Goal: Information Seeking & Learning: Learn about a topic

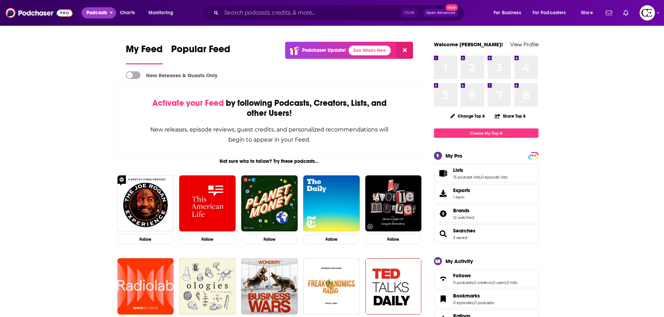
click at [105, 11] on span "Podcasts" at bounding box center [96, 13] width 21 height 10
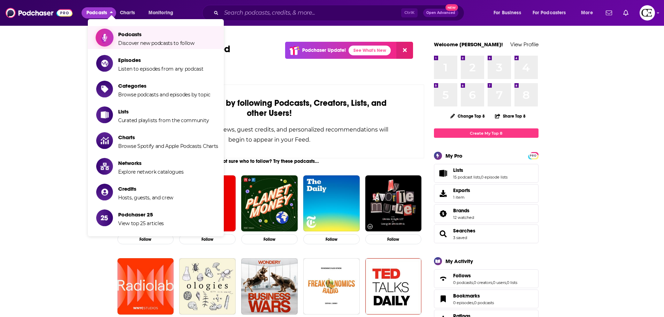
click at [139, 38] on span "Podcasts Discover new podcasts to follow" at bounding box center [156, 37] width 76 height 17
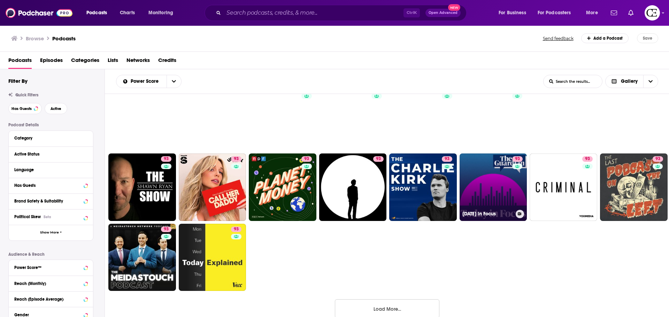
scroll to position [311, 0]
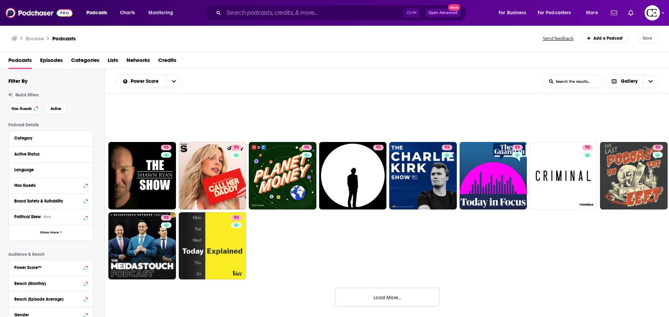
click at [402, 298] on button "Load More..." at bounding box center [387, 297] width 105 height 19
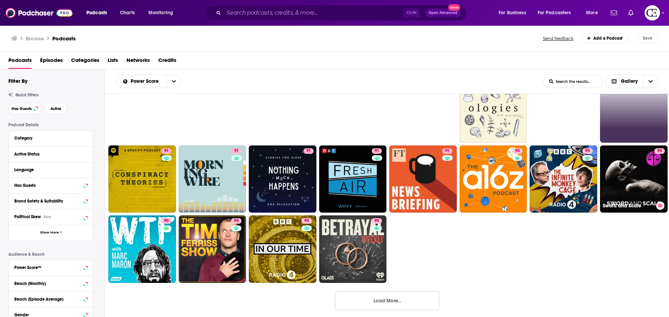
scroll to position [733, 0]
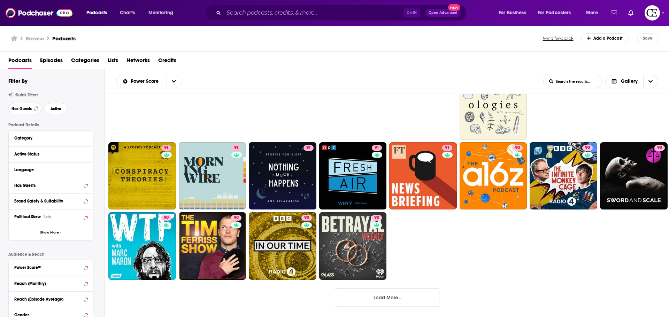
click at [413, 301] on button "Load More..." at bounding box center [387, 297] width 105 height 19
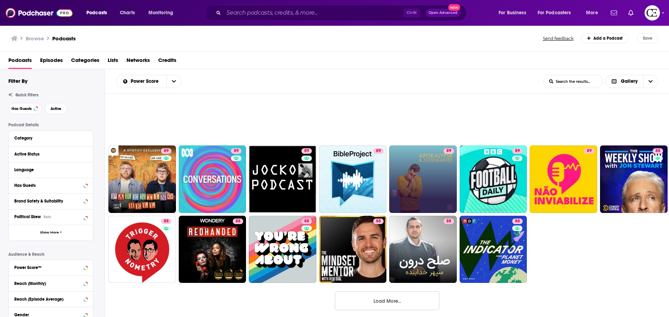
scroll to position [1154, 0]
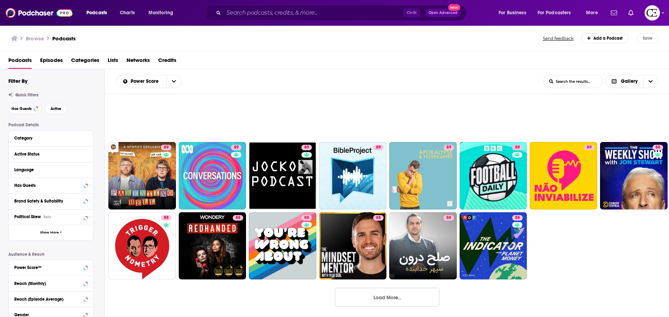
click at [406, 303] on button "Load More..." at bounding box center [387, 297] width 105 height 19
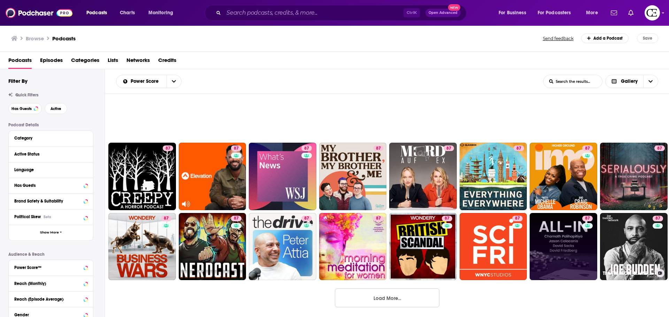
scroll to position [1576, 0]
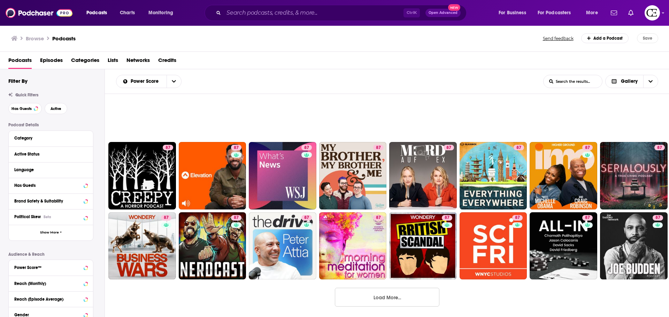
click at [394, 299] on button "Load More..." at bounding box center [387, 297] width 105 height 19
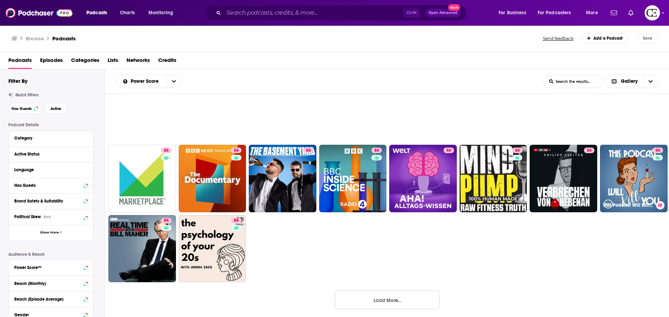
scroll to position [2067, 0]
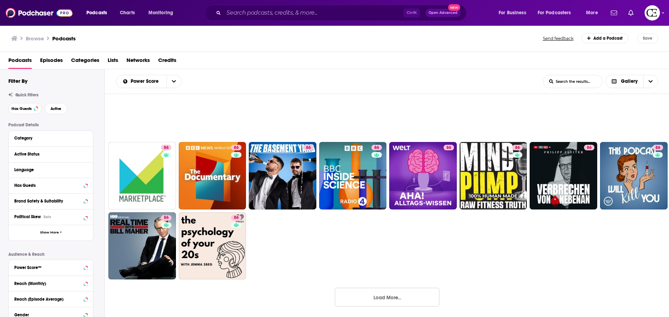
click at [368, 302] on button "Load More..." at bounding box center [387, 297] width 105 height 19
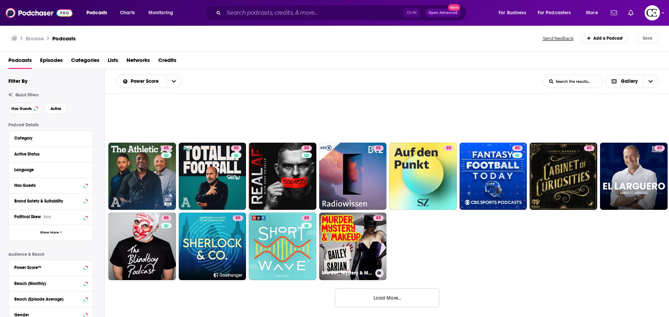
scroll to position [2488, 0]
click at [426, 300] on button "Load More..." at bounding box center [387, 297] width 105 height 19
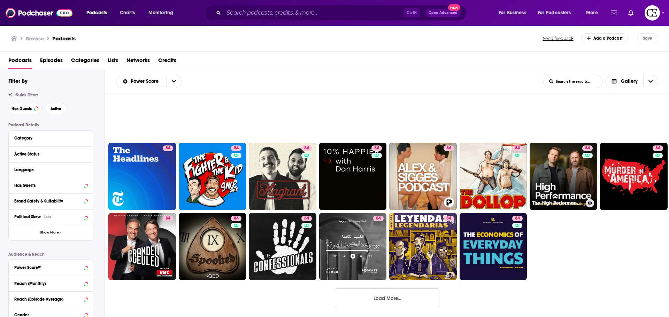
scroll to position [2910, 0]
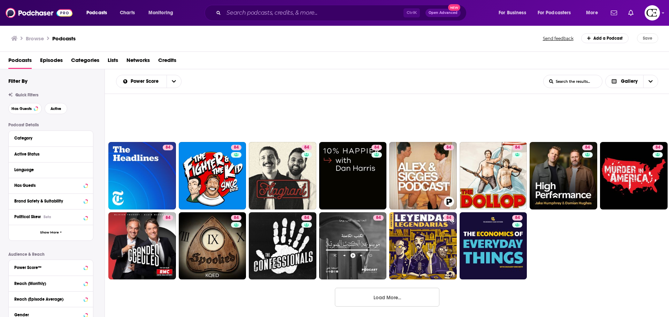
click at [422, 297] on button "Load More..." at bounding box center [387, 297] width 105 height 19
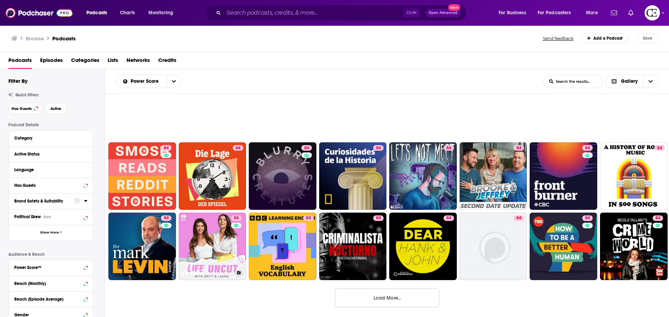
scroll to position [3331, 0]
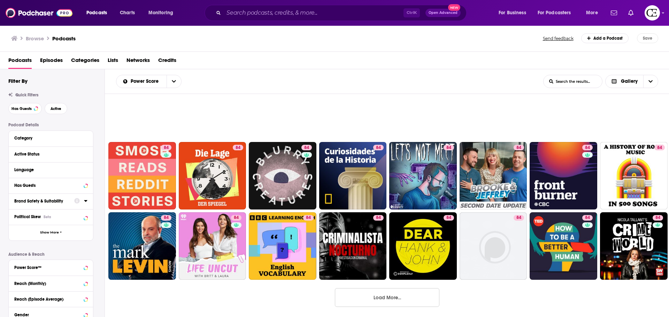
drag, startPoint x: 393, startPoint y: 300, endPoint x: 393, endPoint y: 296, distance: 3.8
click at [393, 298] on button "Load More..." at bounding box center [387, 297] width 105 height 19
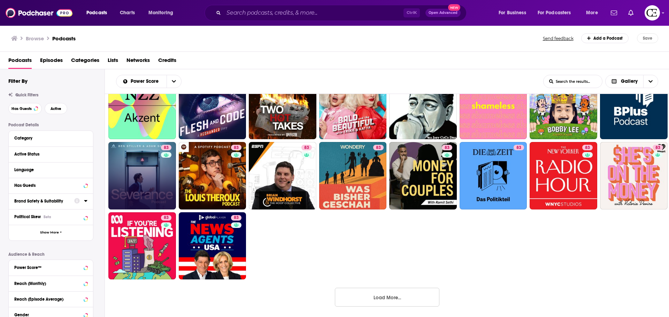
scroll to position [104, 0]
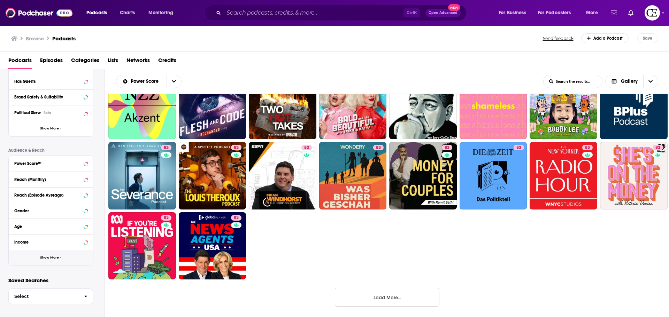
click at [59, 256] on button "Show More" at bounding box center [51, 258] width 84 height 16
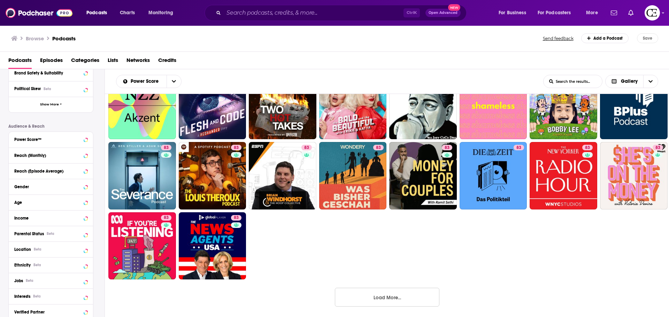
scroll to position [139, 0]
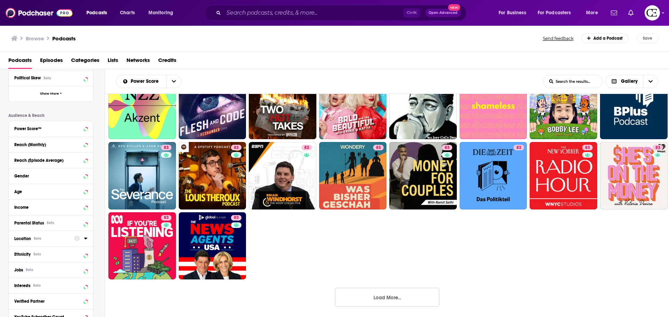
click at [84, 236] on icon at bounding box center [85, 239] width 3 height 6
click at [45, 269] on span "[GEOGRAPHIC_DATA]" at bounding box center [44, 269] width 43 height 5
click at [17, 271] on input "multiSelectOption-unitedstates-0" at bounding box center [17, 271] width 0 height 0
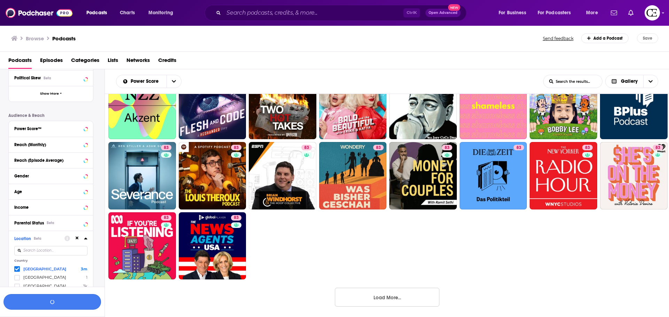
click at [77, 301] on button "button" at bounding box center [52, 302] width 98 height 16
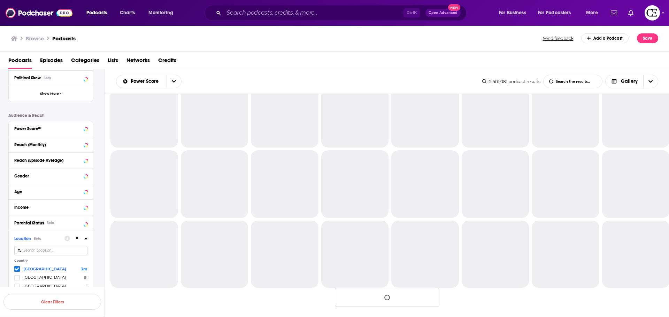
scroll to position [311, 0]
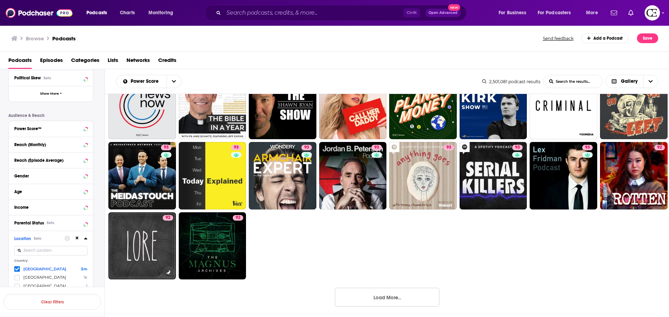
click at [407, 296] on button "Load More..." at bounding box center [387, 297] width 105 height 19
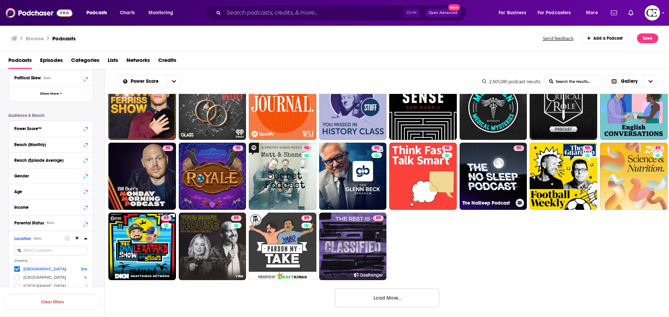
scroll to position [733, 0]
click at [398, 295] on button "Load More..." at bounding box center [387, 297] width 105 height 19
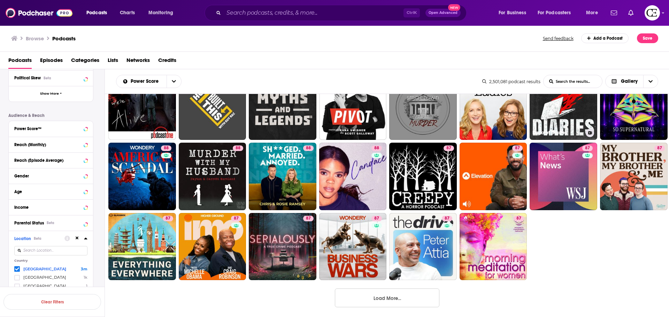
scroll to position [1154, 0]
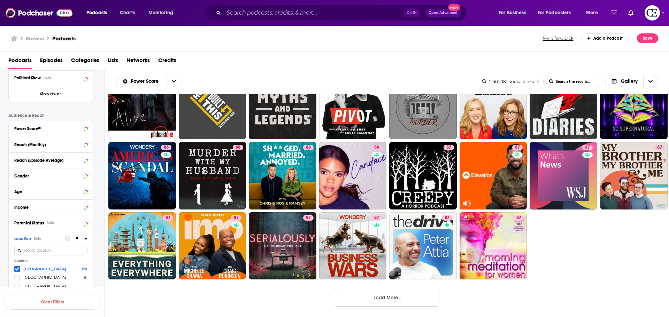
click at [385, 297] on button "Load More..." at bounding box center [387, 297] width 105 height 19
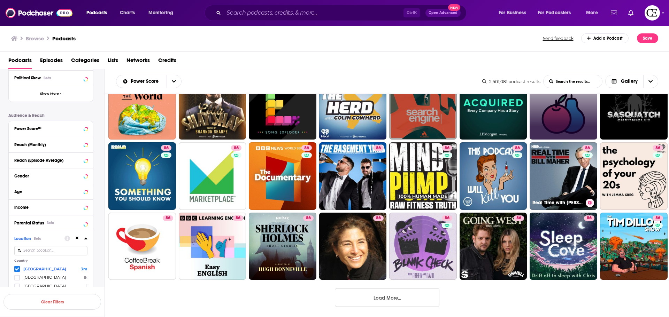
scroll to position [1576, 0]
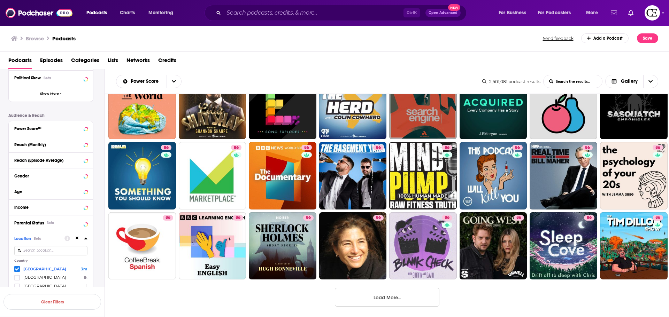
click at [415, 298] on button "Load More..." at bounding box center [387, 297] width 105 height 19
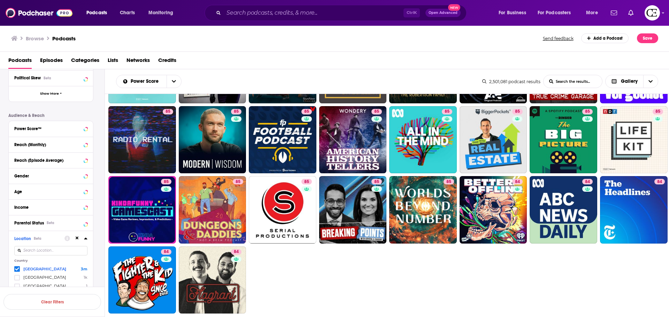
scroll to position [2063, 0]
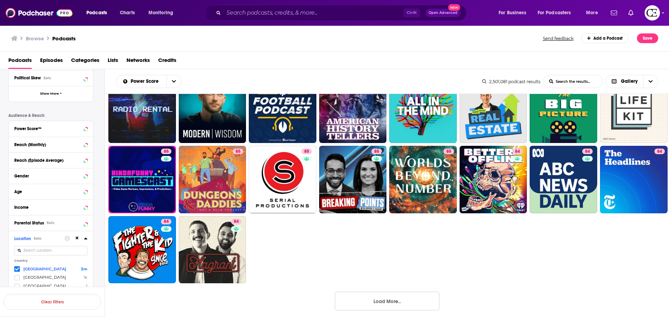
click at [390, 300] on button "Load More..." at bounding box center [387, 301] width 105 height 19
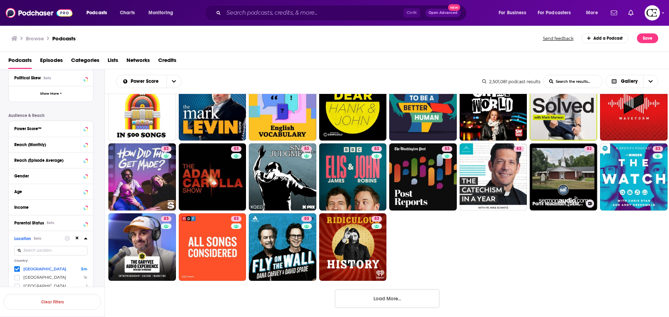
scroll to position [2488, 0]
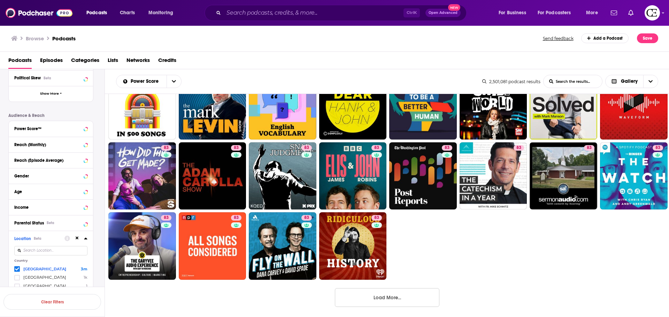
click at [403, 300] on button "Load More..." at bounding box center [387, 297] width 105 height 19
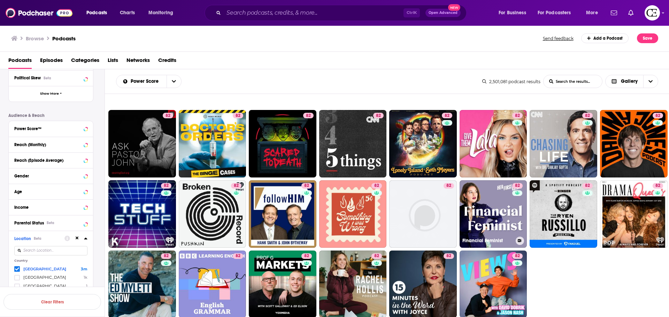
scroll to position [2910, 0]
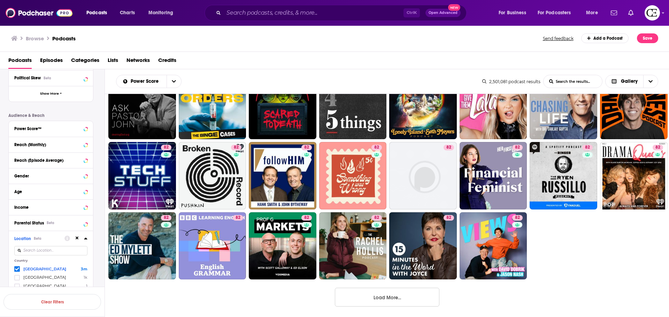
click at [421, 296] on button "Load More..." at bounding box center [387, 297] width 105 height 19
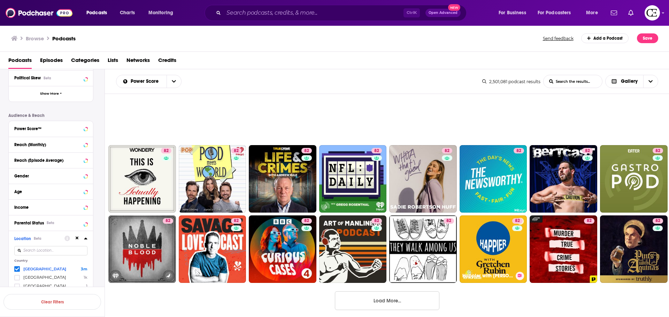
scroll to position [3331, 0]
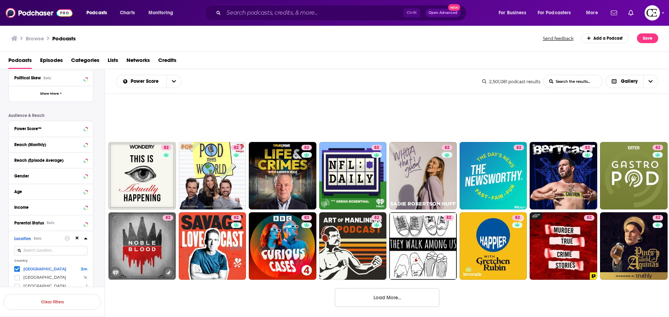
click at [415, 298] on button "Load More..." at bounding box center [387, 297] width 105 height 19
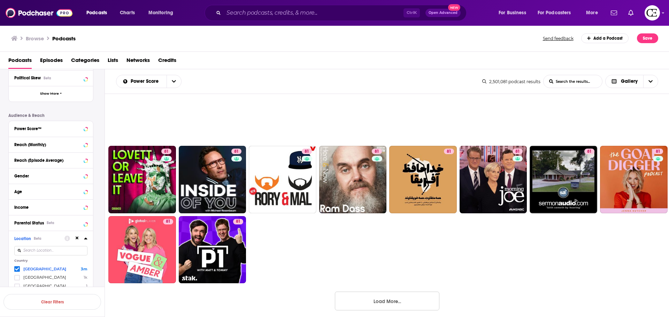
scroll to position [3823, 0]
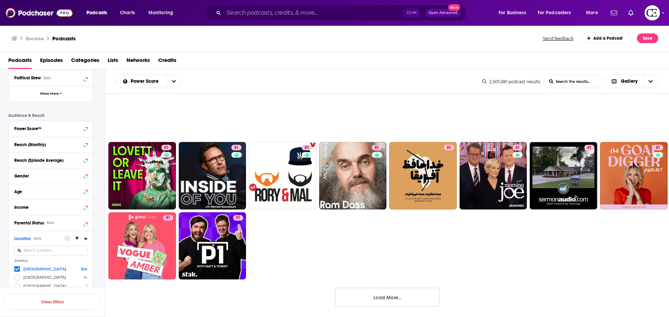
click at [410, 294] on button "Load More..." at bounding box center [387, 297] width 105 height 19
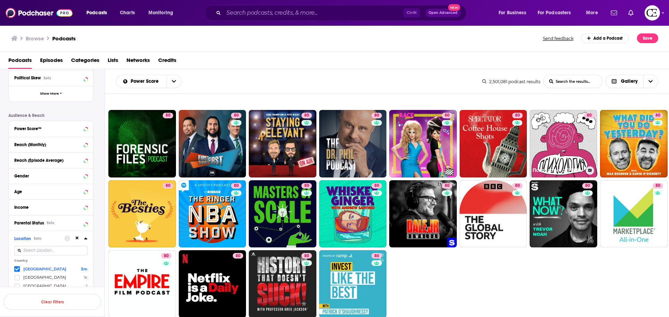
scroll to position [4244, 0]
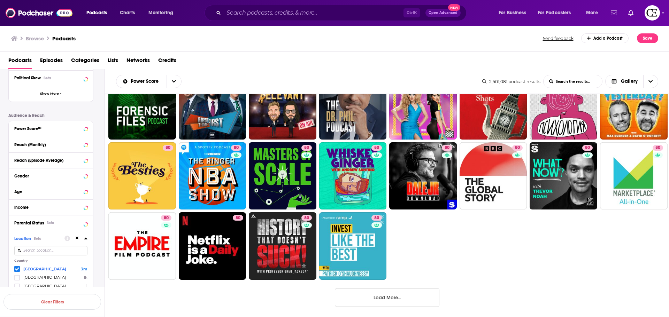
click at [417, 299] on button "Load More..." at bounding box center [387, 297] width 105 height 19
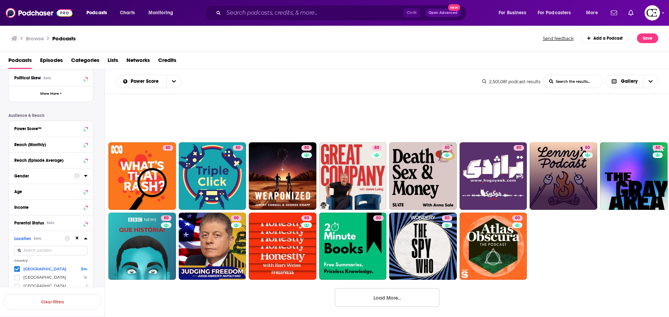
scroll to position [4666, 0]
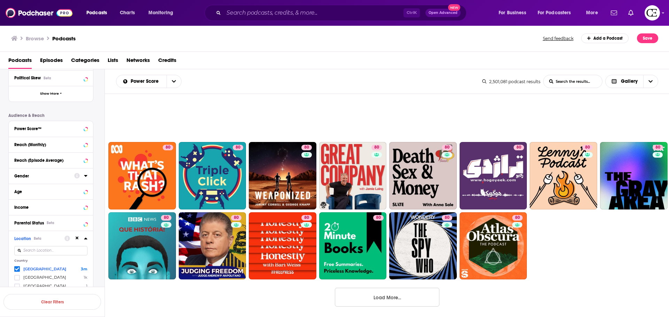
click at [402, 296] on button "Load More..." at bounding box center [387, 297] width 105 height 19
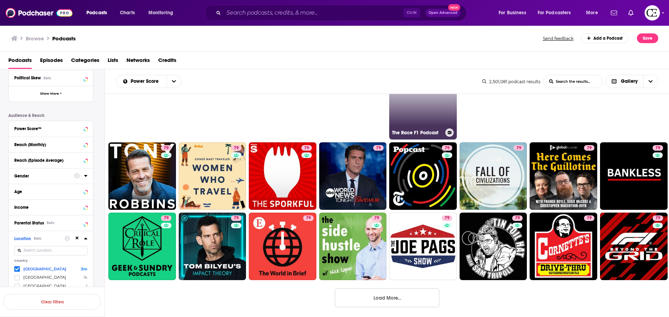
scroll to position [5087, 0]
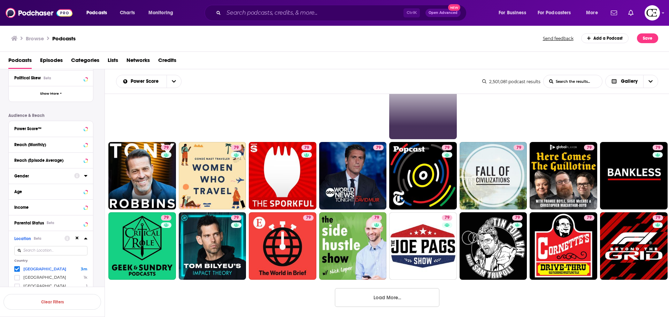
click at [408, 300] on button "Load More..." at bounding box center [387, 297] width 105 height 19
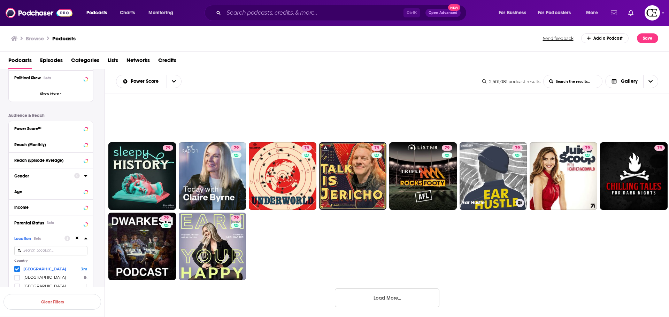
scroll to position [5578, 0]
click at [403, 304] on button "Load More..." at bounding box center [387, 297] width 105 height 19
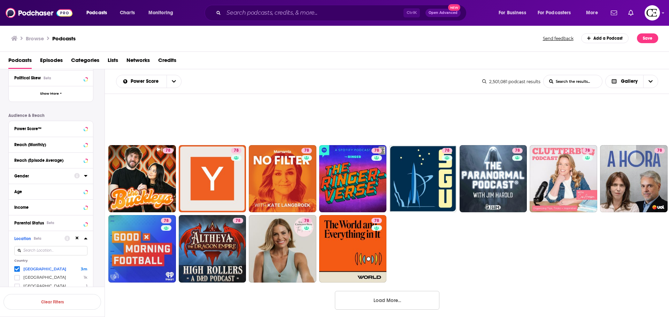
scroll to position [6000, 0]
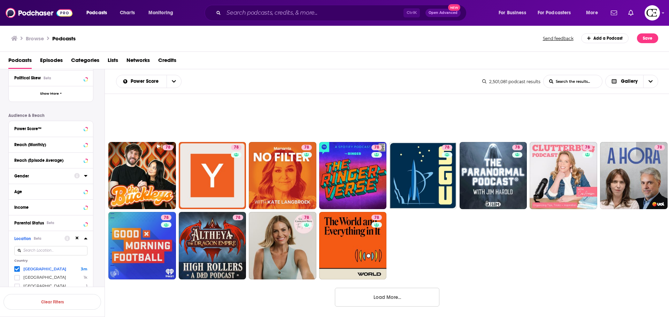
click at [425, 305] on button "Load More..." at bounding box center [387, 297] width 105 height 19
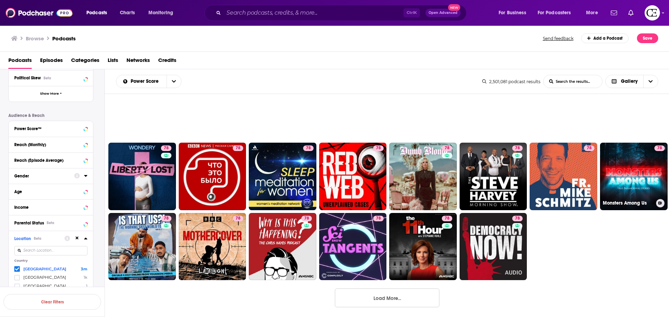
scroll to position [6421, 0]
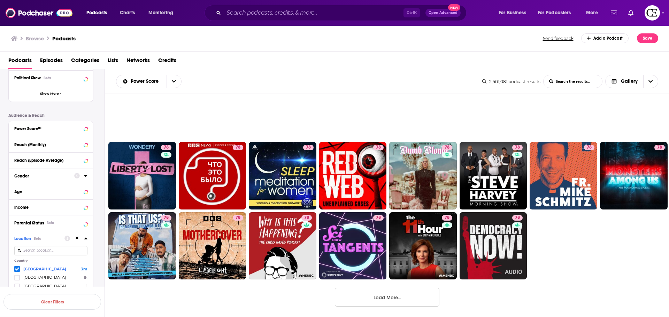
click at [381, 300] on button "Load More..." at bounding box center [387, 297] width 105 height 19
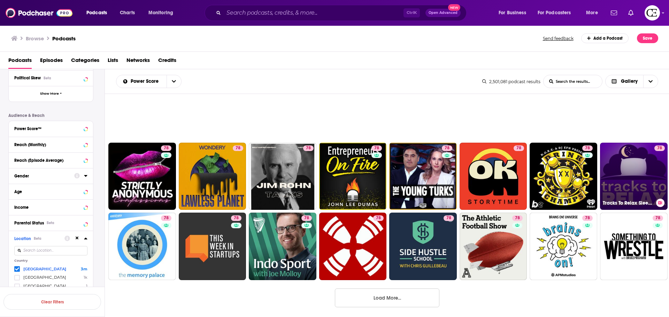
scroll to position [6843, 0]
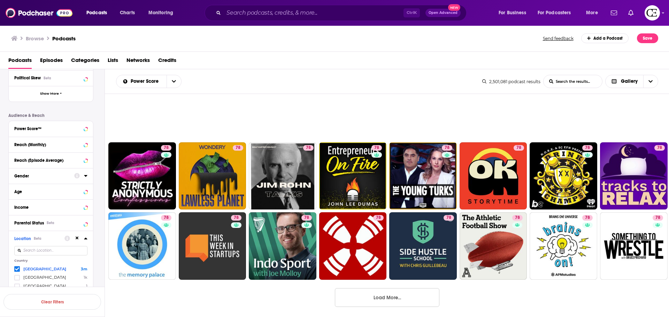
click at [379, 301] on button "Load More..." at bounding box center [387, 297] width 105 height 19
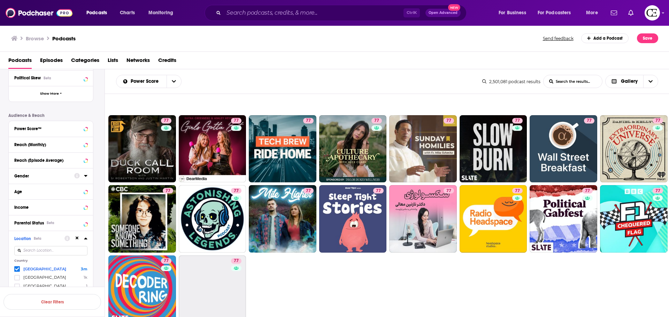
scroll to position [7330, 0]
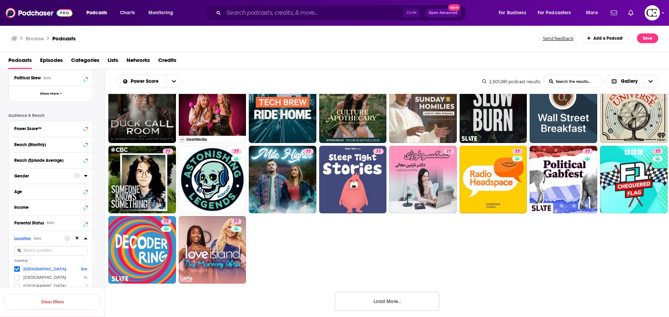
click at [395, 308] on button "Load More..." at bounding box center [387, 301] width 105 height 19
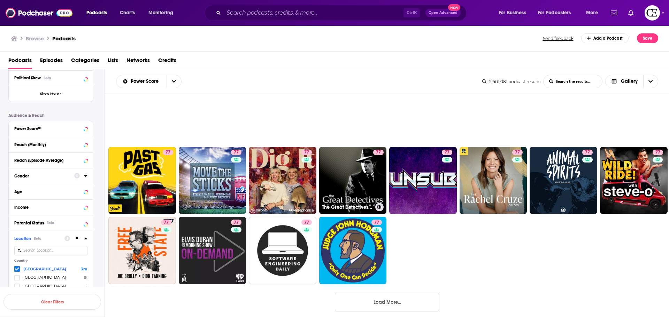
scroll to position [7753, 0]
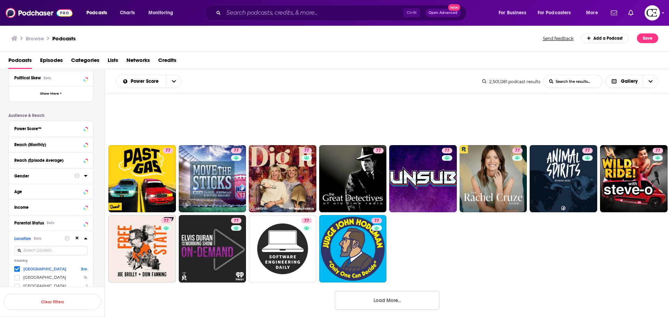
click at [408, 299] on button "Load More..." at bounding box center [387, 300] width 105 height 19
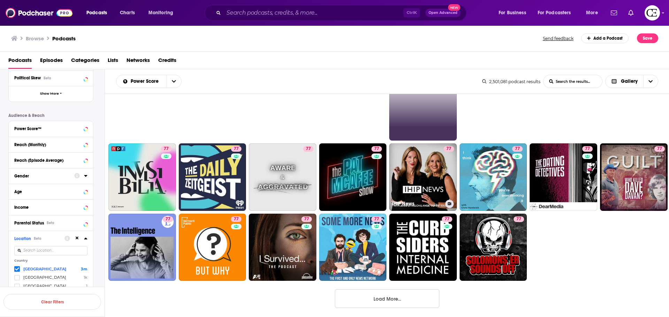
scroll to position [8177, 0]
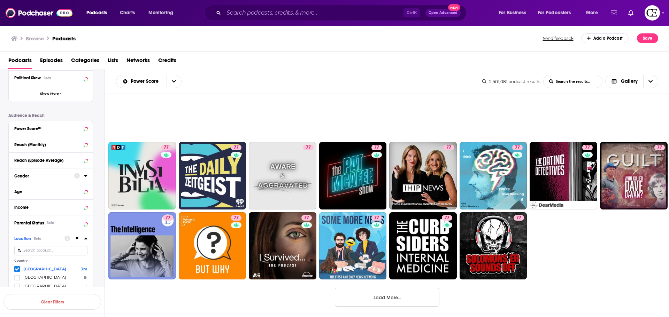
click at [393, 295] on button "Load More..." at bounding box center [387, 297] width 105 height 19
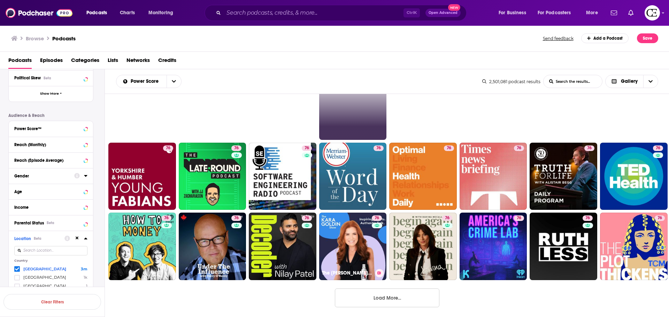
scroll to position [8598, 0]
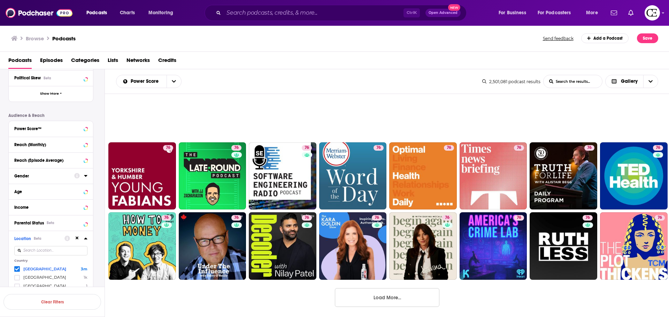
click at [423, 299] on button "Load More..." at bounding box center [387, 297] width 105 height 19
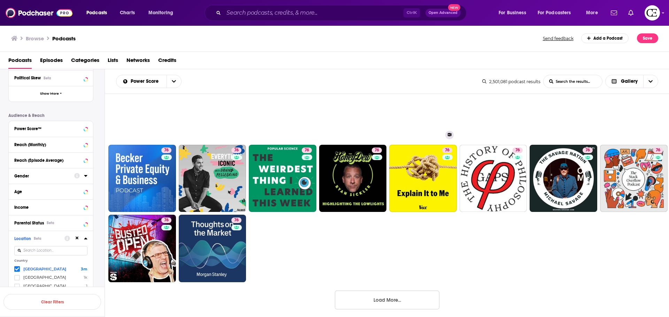
scroll to position [9090, 0]
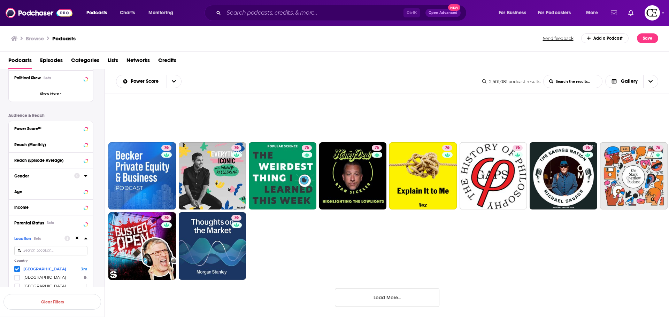
click at [410, 301] on button "Load More..." at bounding box center [387, 297] width 105 height 19
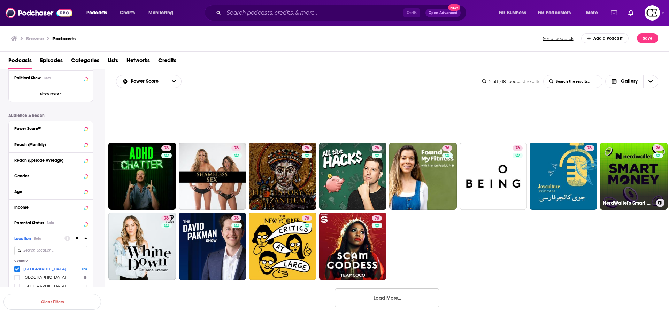
scroll to position [9511, 0]
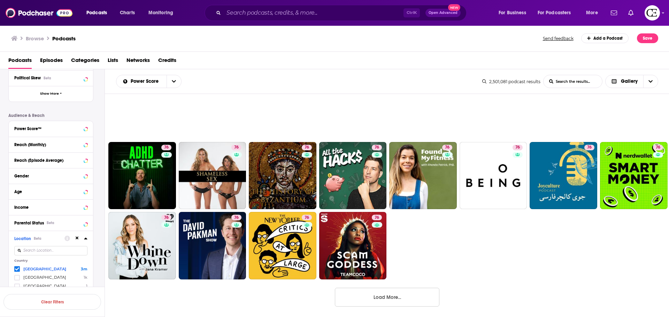
click at [416, 297] on button "Load More..." at bounding box center [387, 297] width 105 height 19
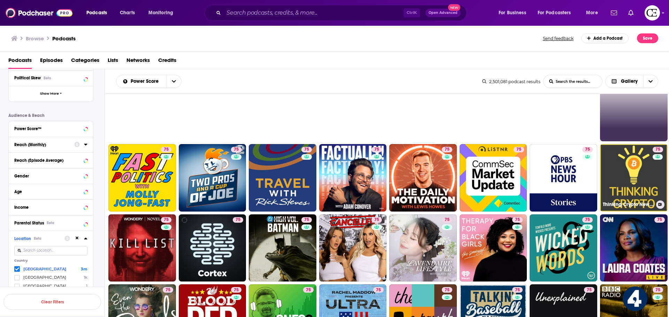
scroll to position [9825, 0]
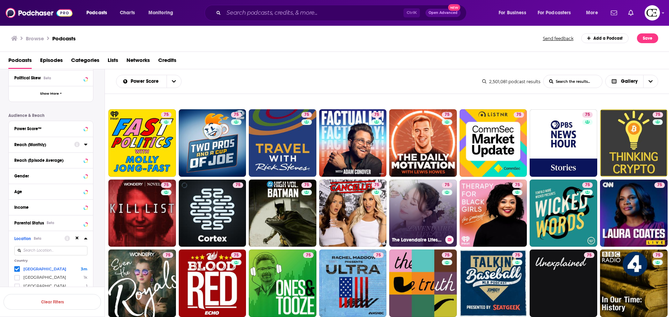
click at [431, 216] on link "75 The Lavendaire Lifestyle" at bounding box center [423, 214] width 68 height 68
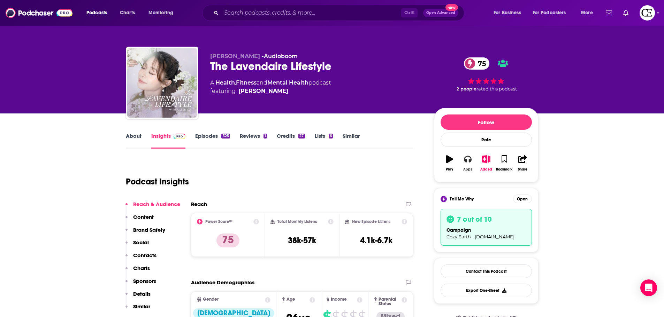
click at [468, 156] on icon "button" at bounding box center [468, 159] width 8 height 7
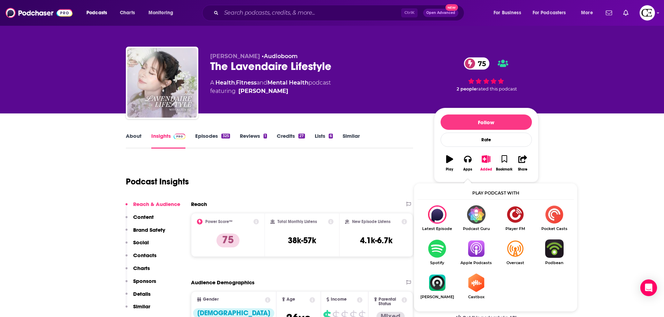
click at [473, 251] on img "Show Listen On dropdown" at bounding box center [475, 249] width 39 height 18
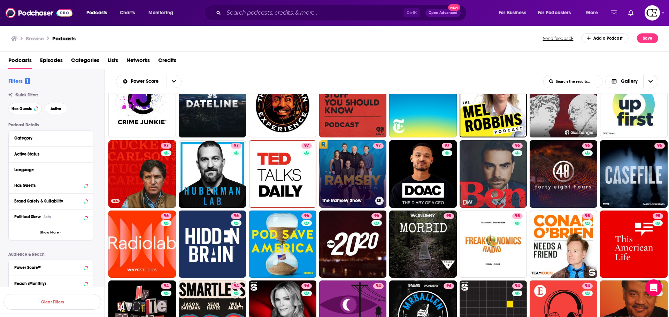
scroll to position [105, 0]
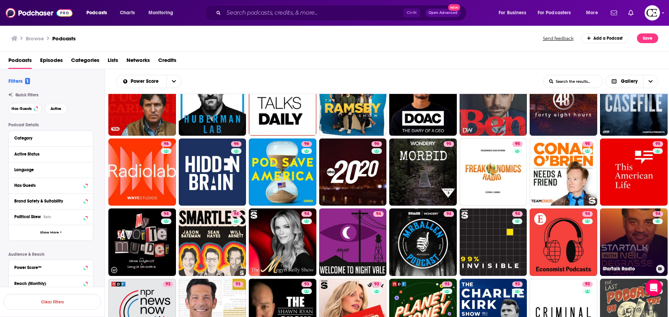
click at [634, 240] on link "94 StarTalk Radio" at bounding box center [634, 243] width 68 height 68
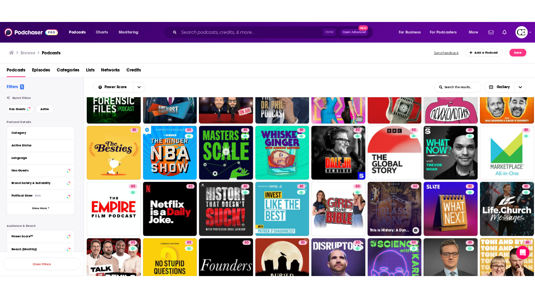
scroll to position [4216, 0]
